Goal: Task Accomplishment & Management: Use online tool/utility

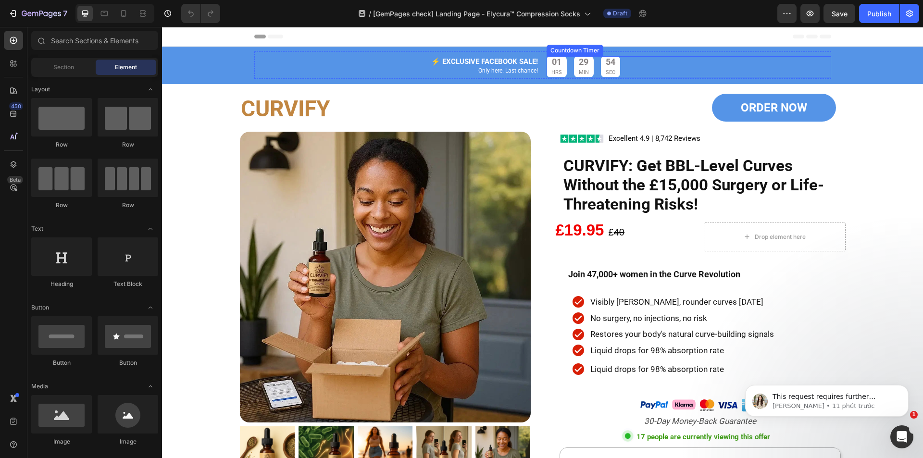
click at [563, 69] on div "01 HRS" at bounding box center [557, 66] width 20 height 21
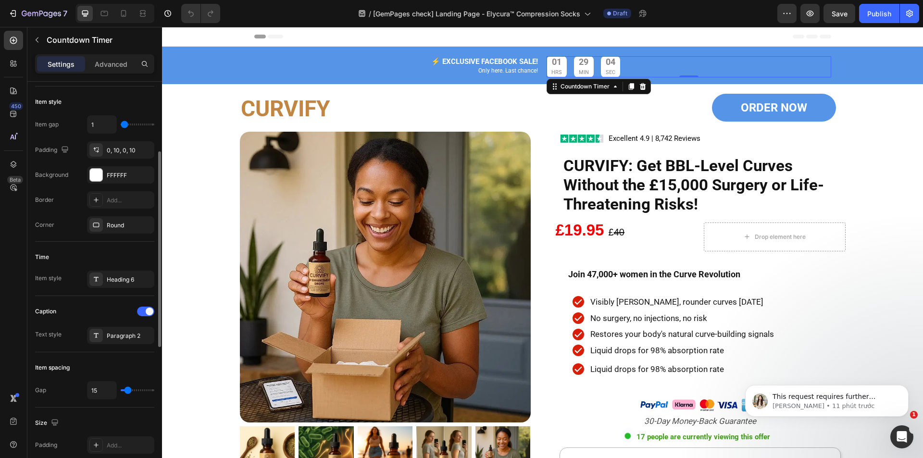
scroll to position [240, 0]
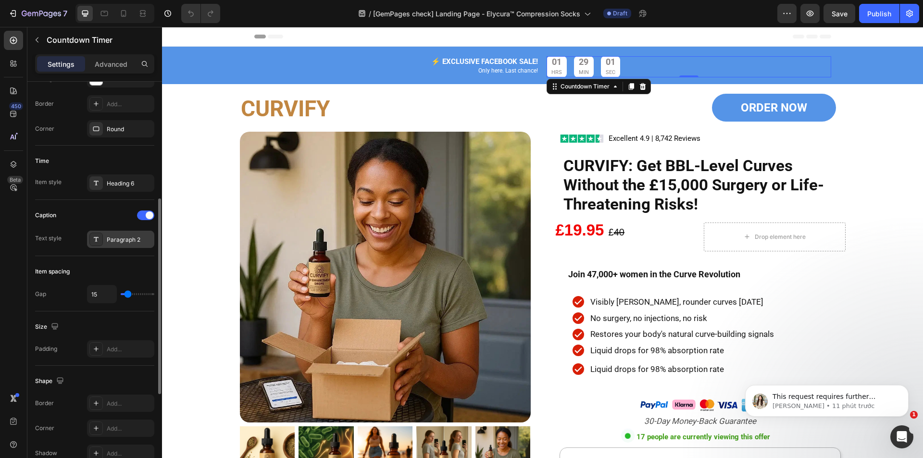
click at [104, 240] on div "Paragraph 2" at bounding box center [120, 239] width 67 height 17
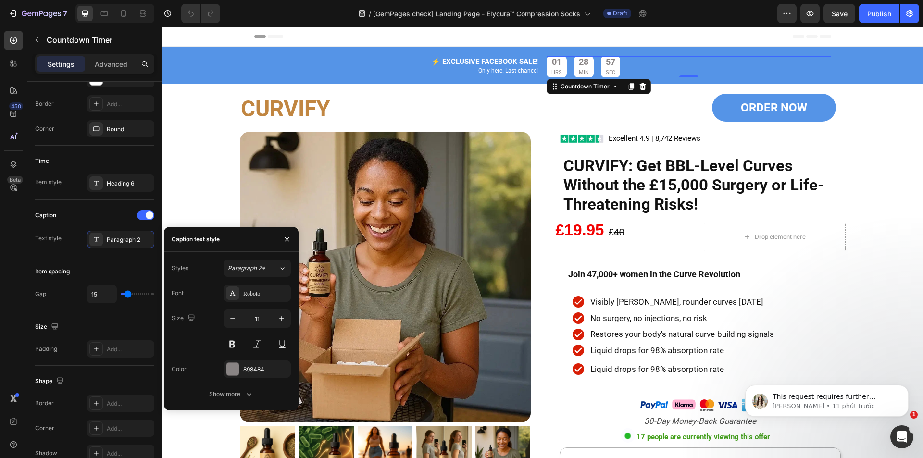
click at [20, 263] on div "450 Beta" at bounding box center [13, 210] width 19 height 358
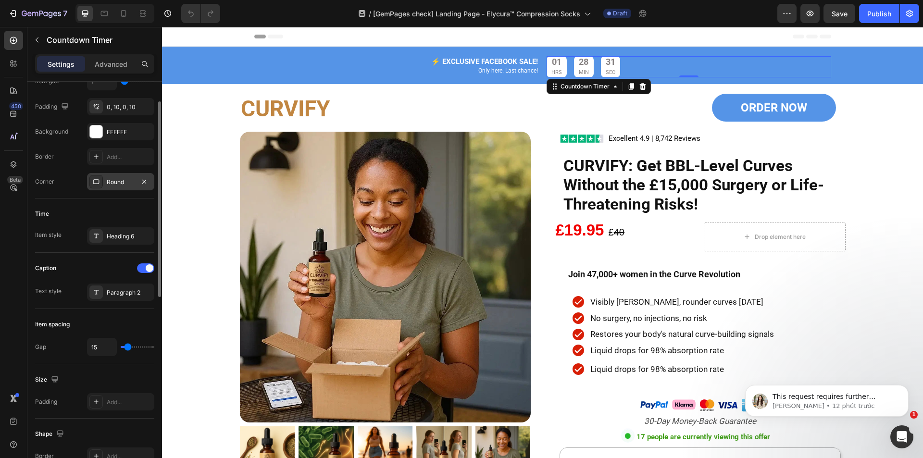
scroll to position [0, 0]
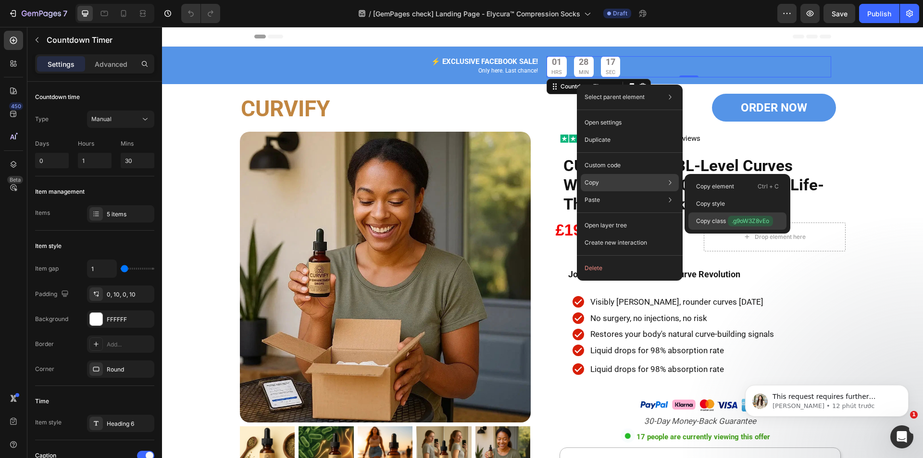
click at [744, 217] on span ".g9oW3Z8vEo" at bounding box center [750, 221] width 45 height 11
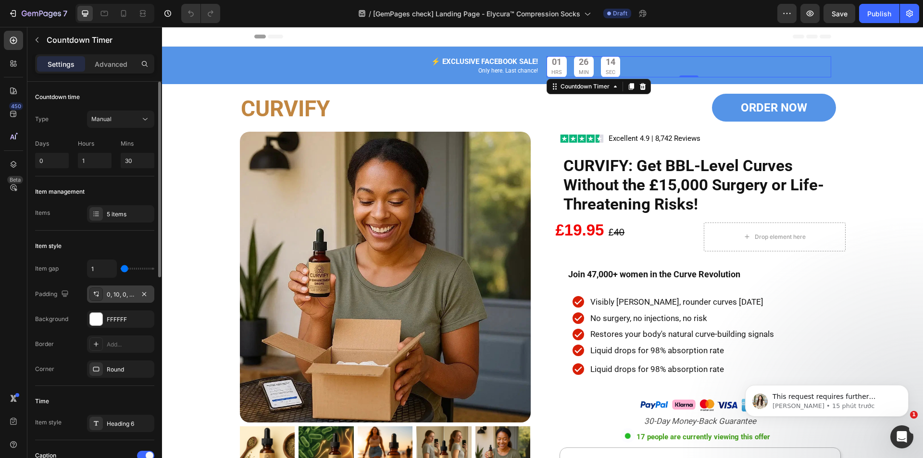
click at [122, 294] on div "0, 10, 0, 10" at bounding box center [121, 294] width 28 height 9
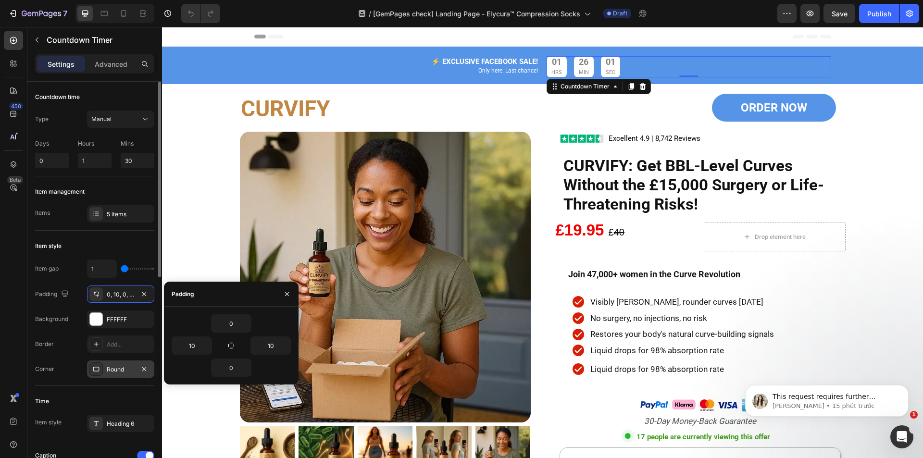
click at [121, 373] on div "Round" at bounding box center [121, 369] width 28 height 9
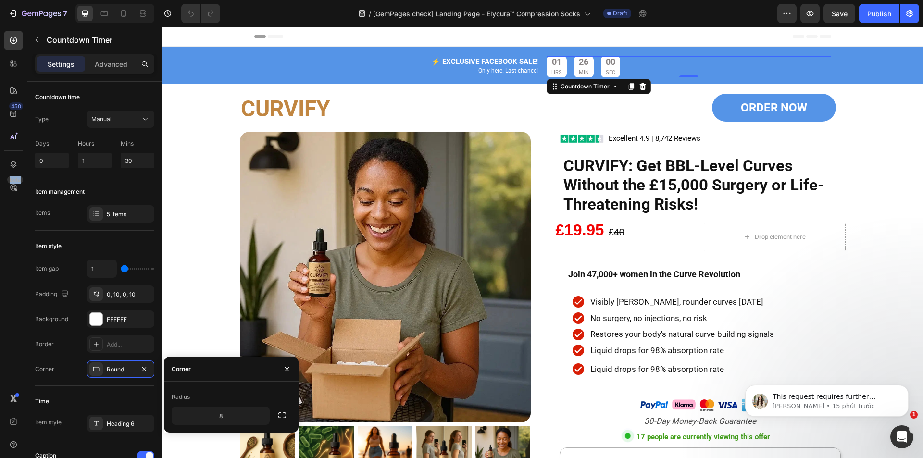
drag, startPoint x: 4, startPoint y: 305, endPoint x: 17, endPoint y: 295, distance: 16.5
click at [5, 304] on div "450 Beta" at bounding box center [13, 242] width 27 height 431
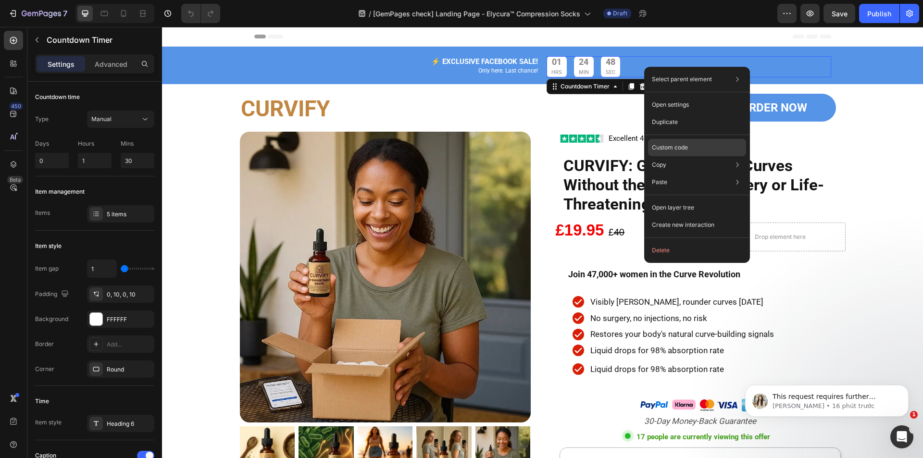
click at [680, 150] on p "Custom code" at bounding box center [670, 147] width 36 height 9
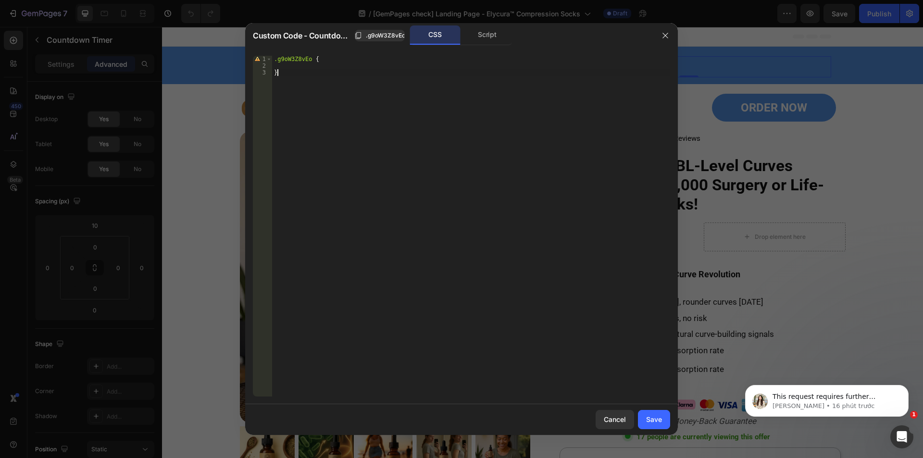
click at [341, 113] on div ".g9oW3Z8vEo { }" at bounding box center [471, 233] width 398 height 354
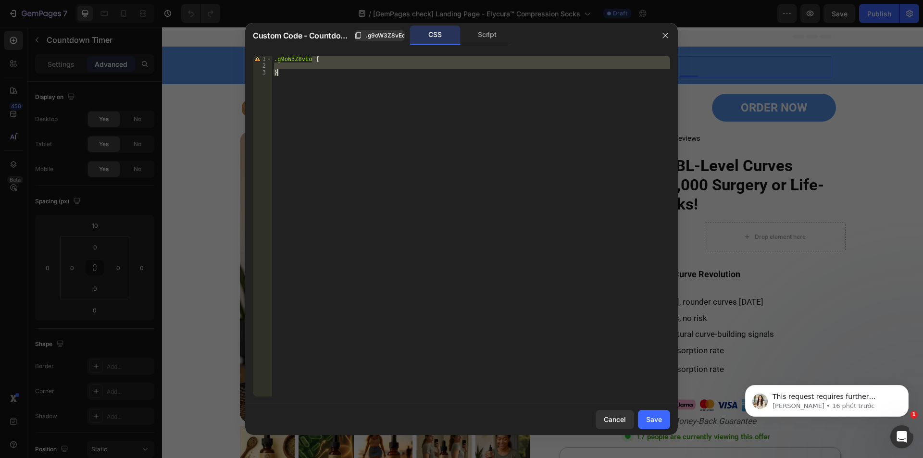
drag, startPoint x: 312, startPoint y: 58, endPoint x: 323, endPoint y: 74, distance: 18.7
click at [323, 74] on div ".g9oW3Z8vEo { }" at bounding box center [471, 233] width 398 height 354
paste textarea
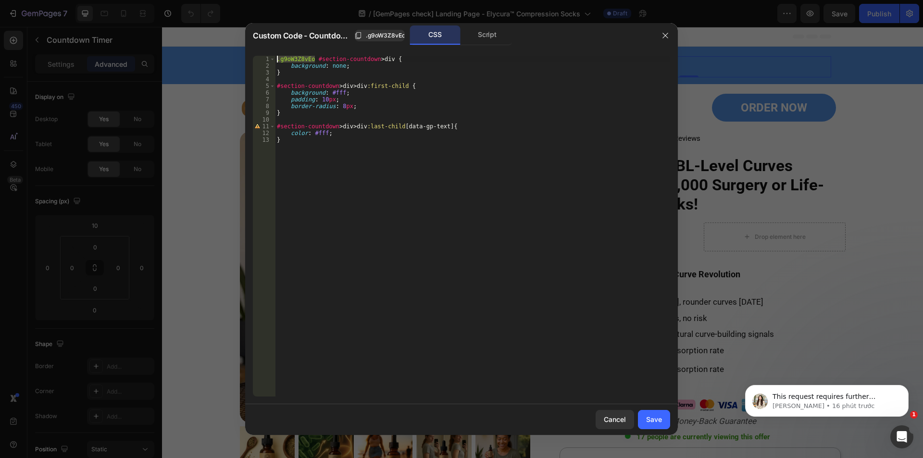
drag, startPoint x: 314, startPoint y: 58, endPoint x: 276, endPoint y: 53, distance: 38.7
click at [276, 53] on div "} 1 2 3 4 5 6 7 8 9 10 11 12 13 .g9oW3Z8vEo #section-countdown > div { backgrou…" at bounding box center [461, 226] width 433 height 356
click at [278, 84] on div ".g9oW3Z8vEo #section-countdown > div { background : none ; } #section-countdown…" at bounding box center [472, 233] width 395 height 354
click at [277, 127] on div ".g9oW3Z8vEo #section-countdown > div { background : none ; } #section-countdown…" at bounding box center [472, 233] width 395 height 354
paste textarea ".g9oW3Z8vEo"
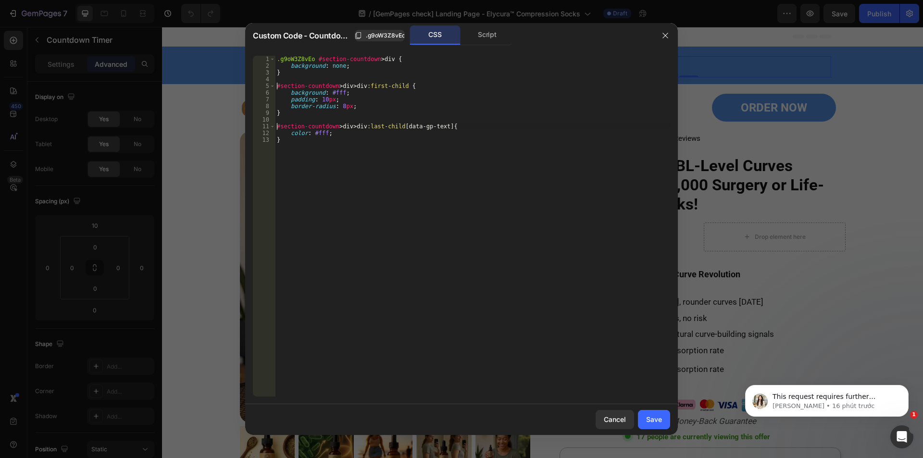
type textarea ".g9oW3Z8vEo #section-countdown > div > div:last-child [data-gp-text] {"
drag, startPoint x: 654, startPoint y: 419, endPoint x: 491, endPoint y: 392, distance: 164.7
click at [654, 419] on div "Save" at bounding box center [654, 419] width 16 height 10
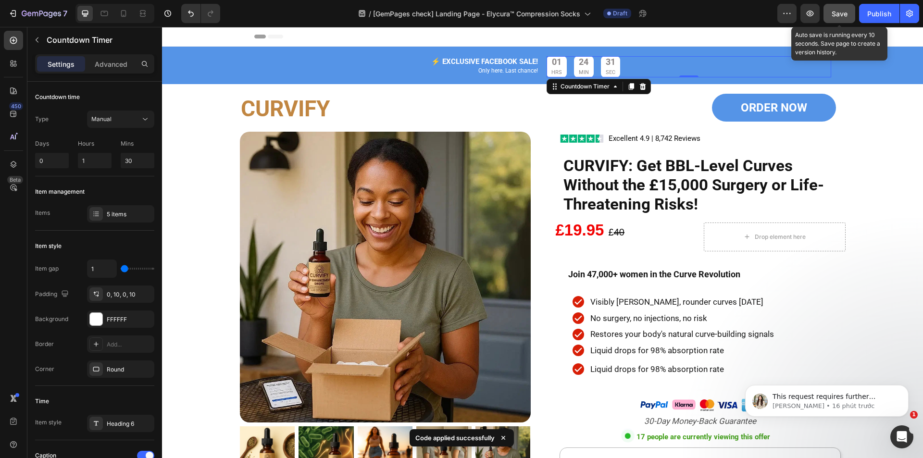
click at [846, 13] on span "Save" at bounding box center [840, 14] width 16 height 8
click at [813, 19] on button "button" at bounding box center [810, 13] width 19 height 19
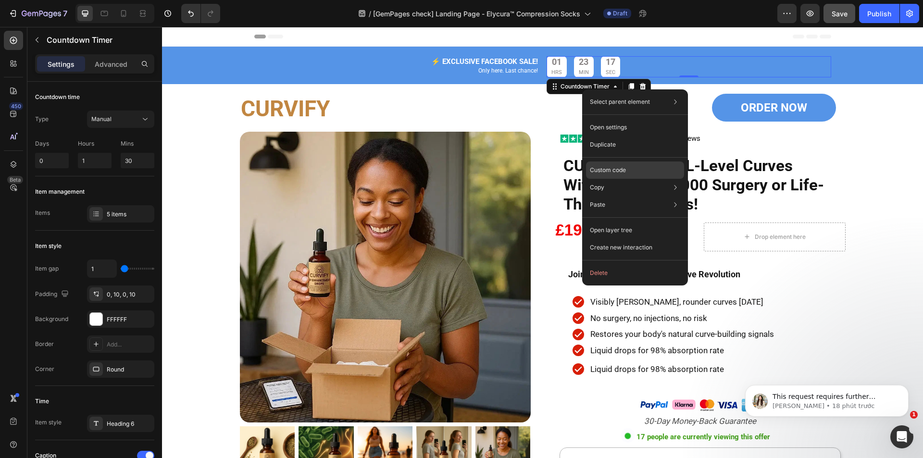
click at [605, 169] on p "Custom code" at bounding box center [608, 170] width 36 height 9
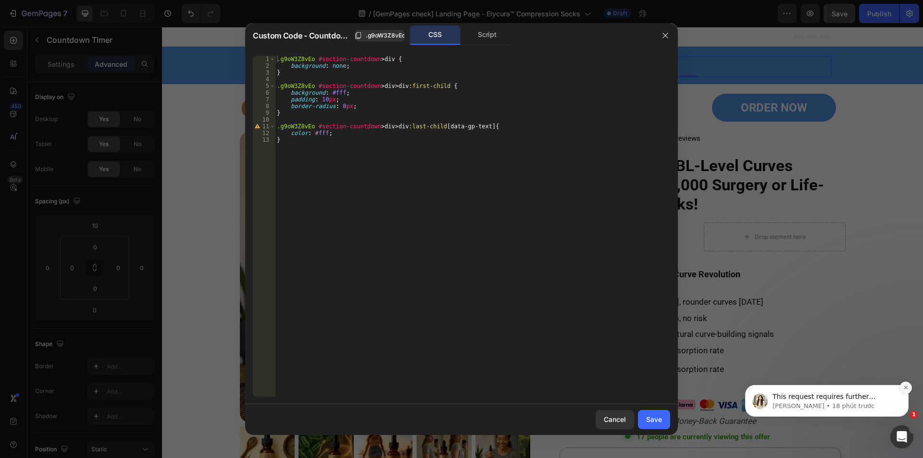
click at [903, 386] on icon "Dismiss notification" at bounding box center [905, 387] width 5 height 5
